Goal: Navigation & Orientation: Understand site structure

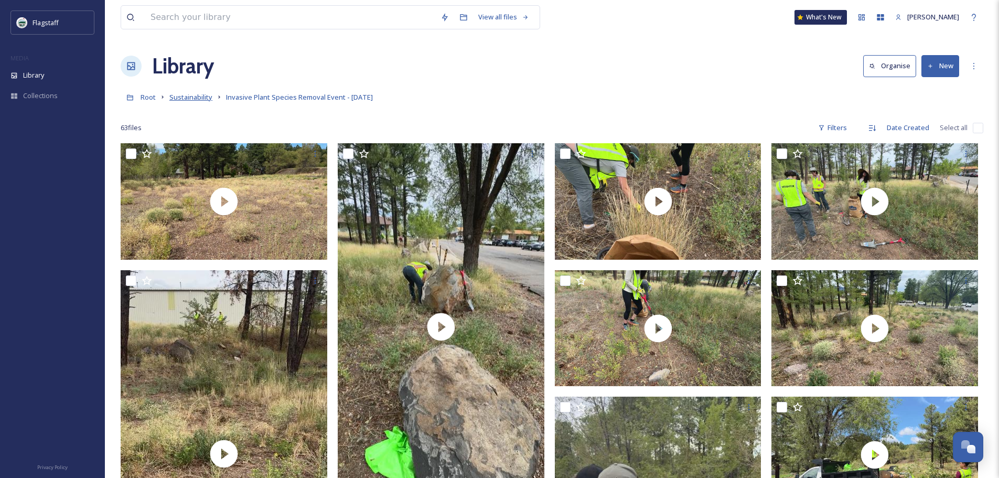
click at [186, 98] on span "Sustainability" at bounding box center [190, 96] width 43 height 9
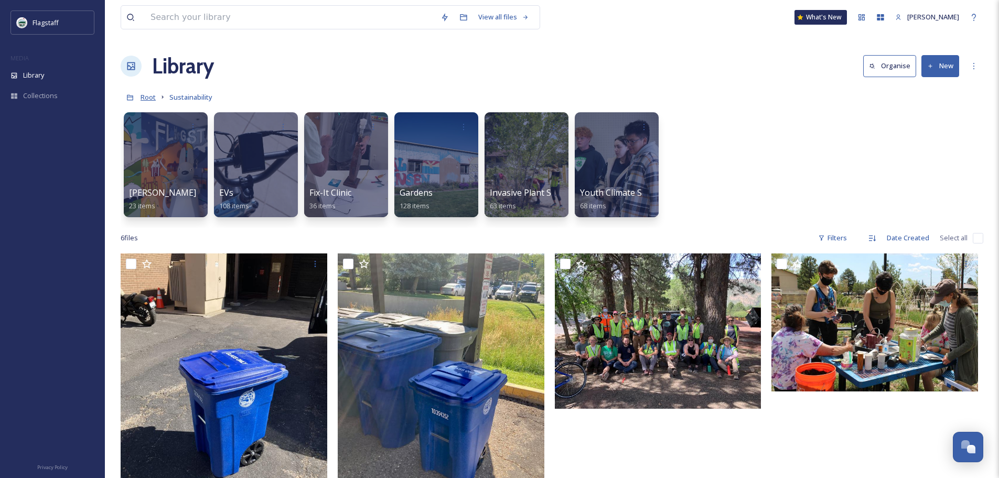
click at [145, 95] on span "Root" at bounding box center [148, 96] width 15 height 9
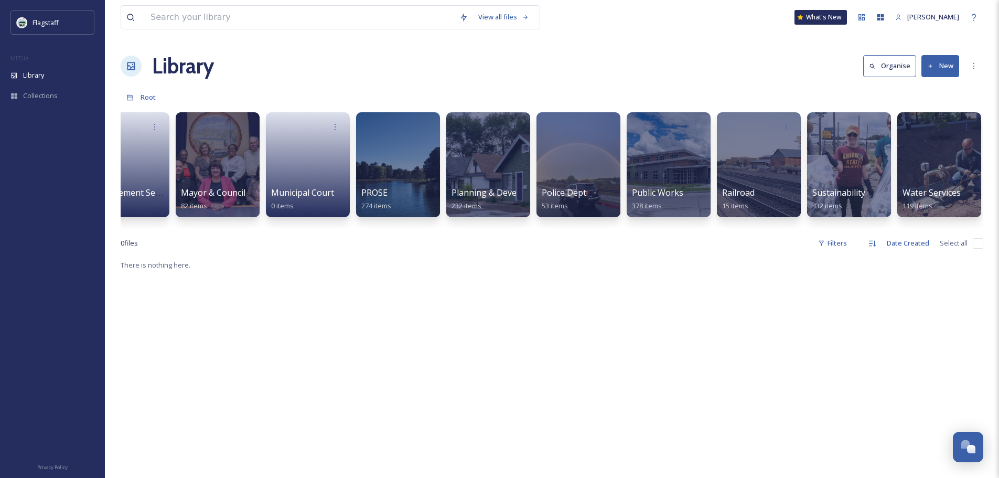
scroll to position [0, 852]
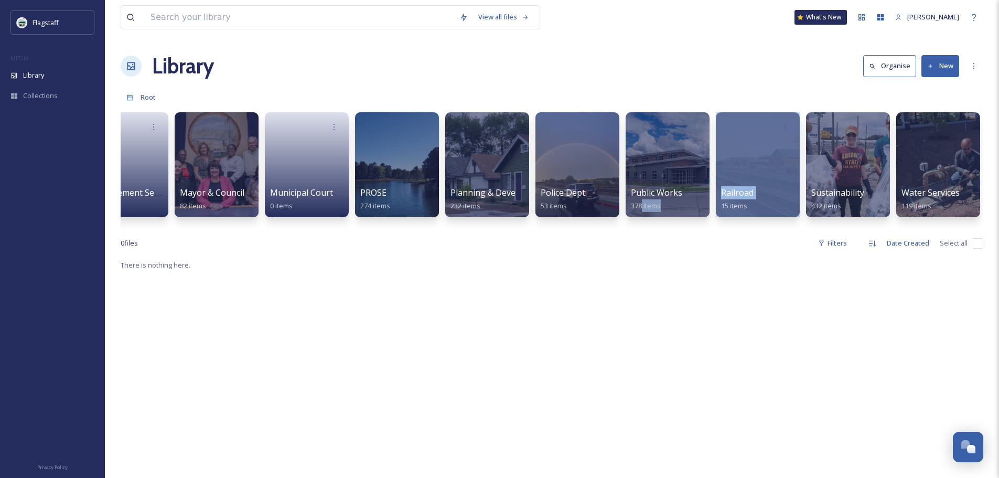
drag, startPoint x: 714, startPoint y: 227, endPoint x: 643, endPoint y: 232, distance: 70.5
click at [643, 228] on div "City Hall 289 items Communication & Civic Engagement 96 items Downtown 417 item…" at bounding box center [552, 167] width 863 height 121
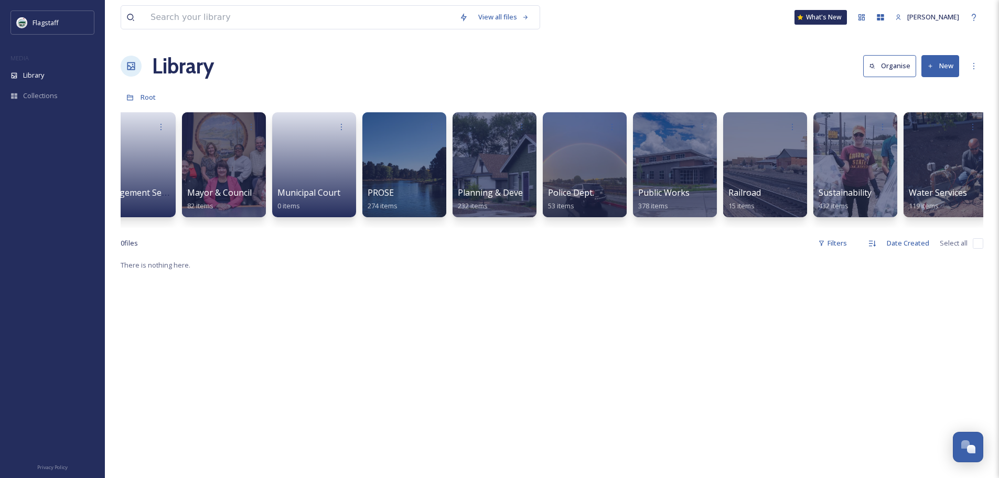
drag, startPoint x: 639, startPoint y: 250, endPoint x: 632, endPoint y: 235, distance: 16.5
click at [638, 250] on div "0 file s Filters Date Created Select all" at bounding box center [552, 243] width 863 height 20
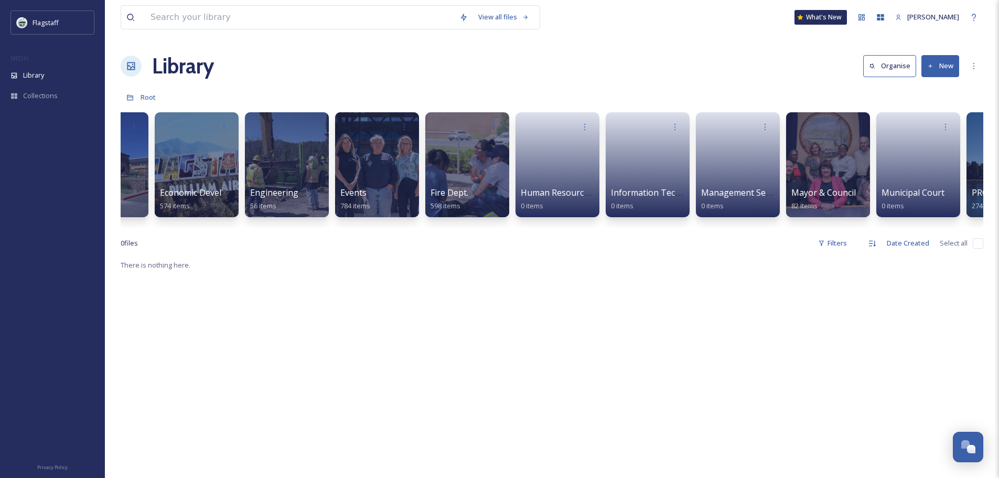
scroll to position [0, 120]
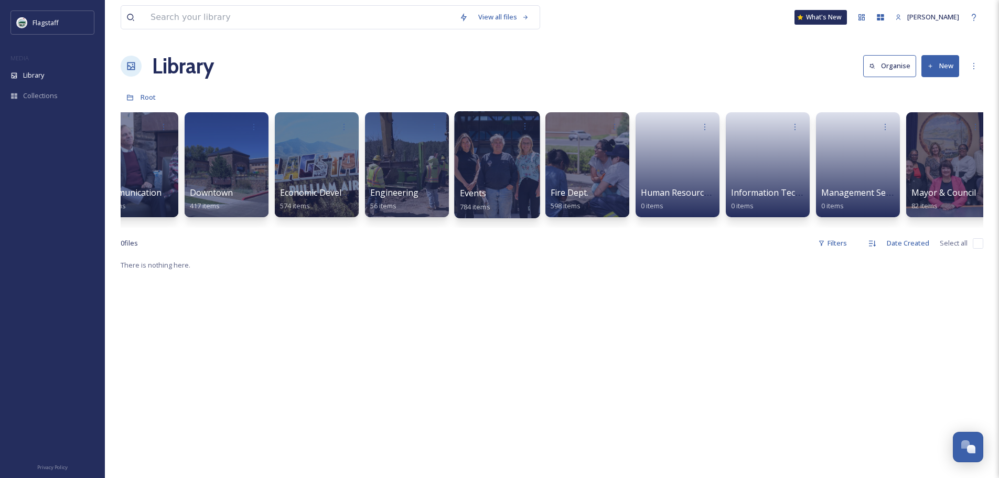
click at [469, 180] on div at bounding box center [497, 164] width 86 height 107
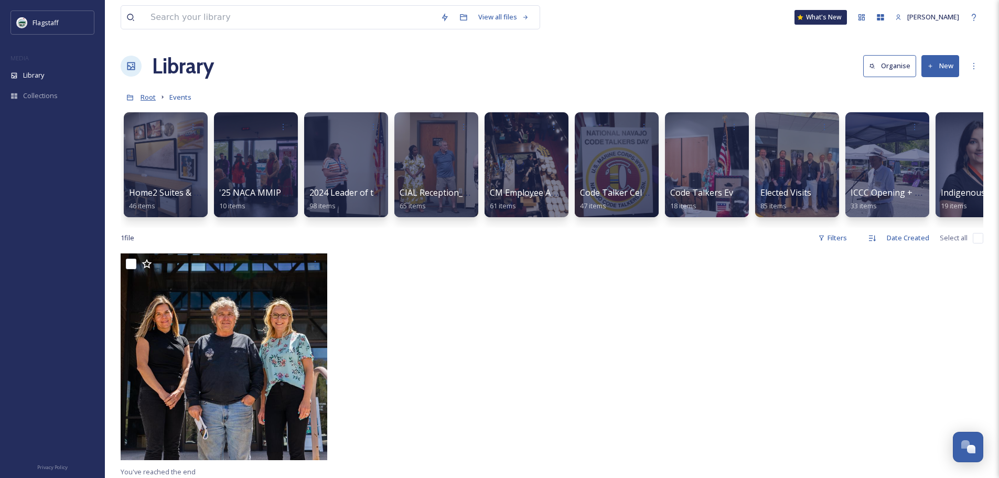
click at [148, 93] on span "Root" at bounding box center [148, 96] width 15 height 9
